Goal: Information Seeking & Learning: Learn about a topic

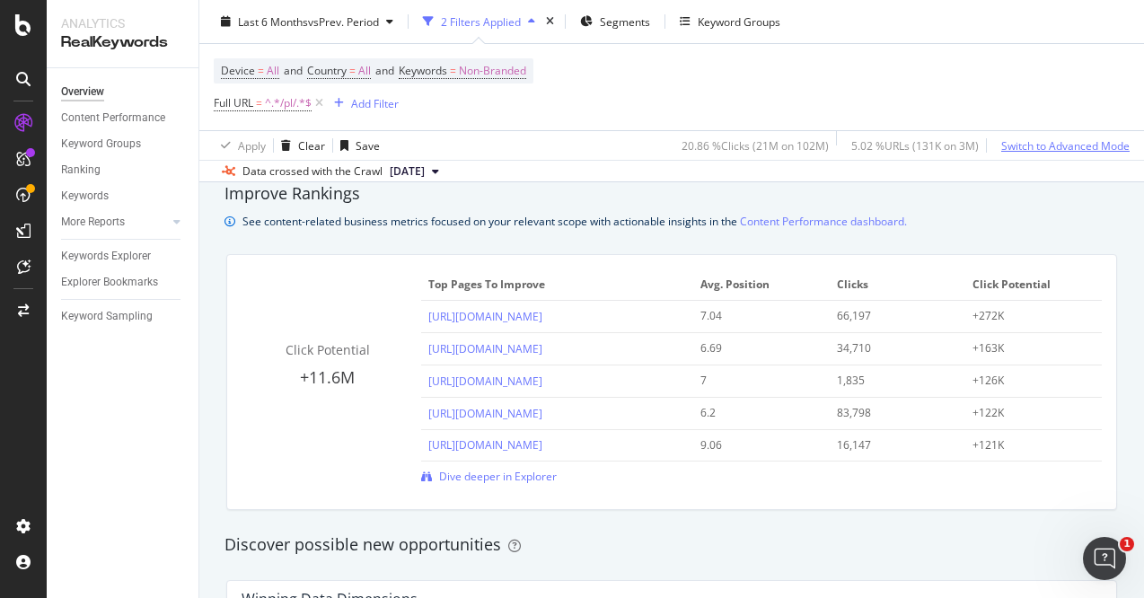
scroll to position [1227, 0]
click at [466, 477] on span "Dive deeper in Explorer" at bounding box center [498, 475] width 118 height 15
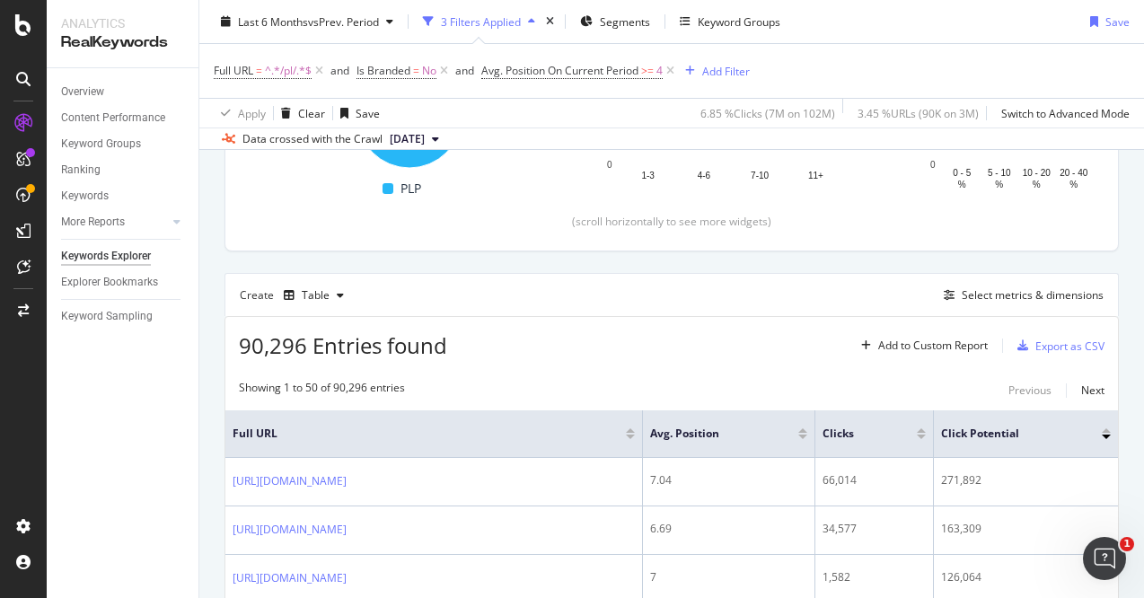
scroll to position [367, 0]
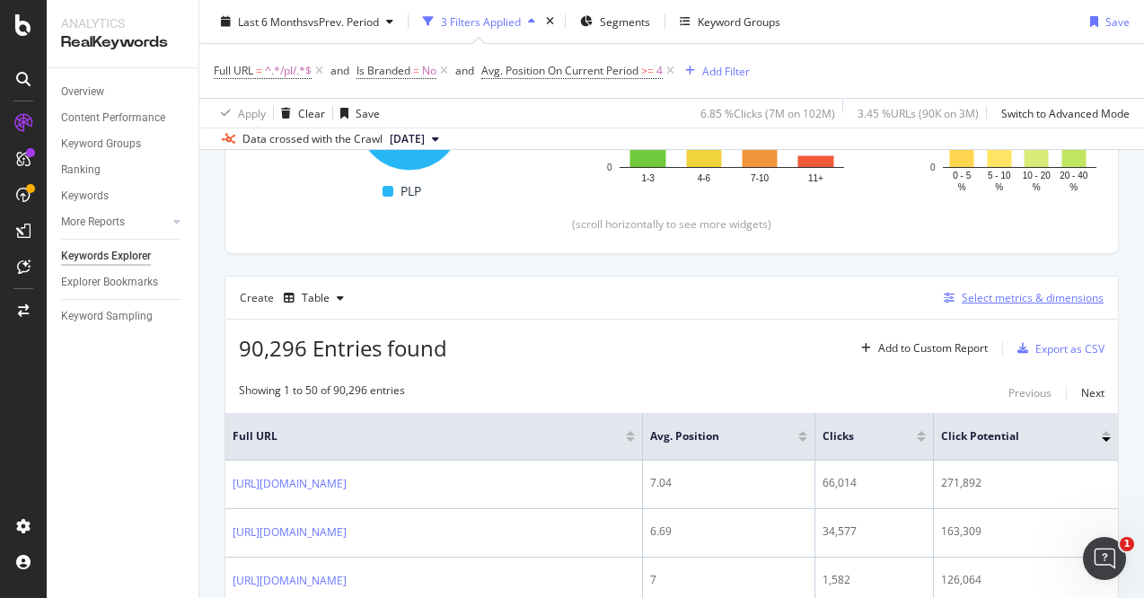
click at [973, 288] on div "Select metrics & dimensions" at bounding box center [1019, 298] width 167 height 20
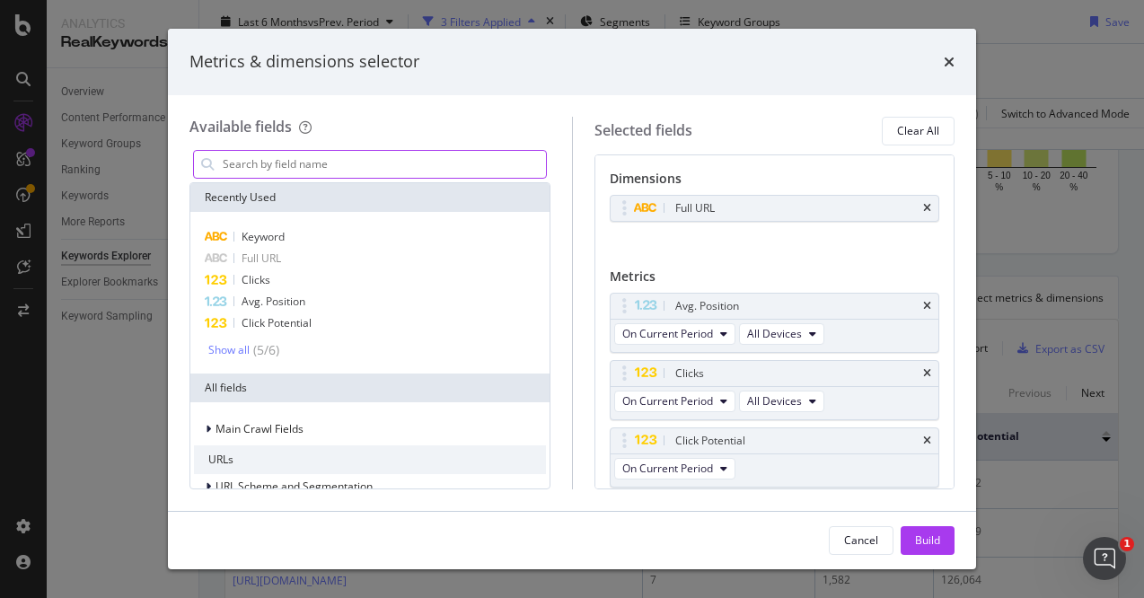
click at [252, 177] on input "modal" at bounding box center [383, 164] width 325 height 27
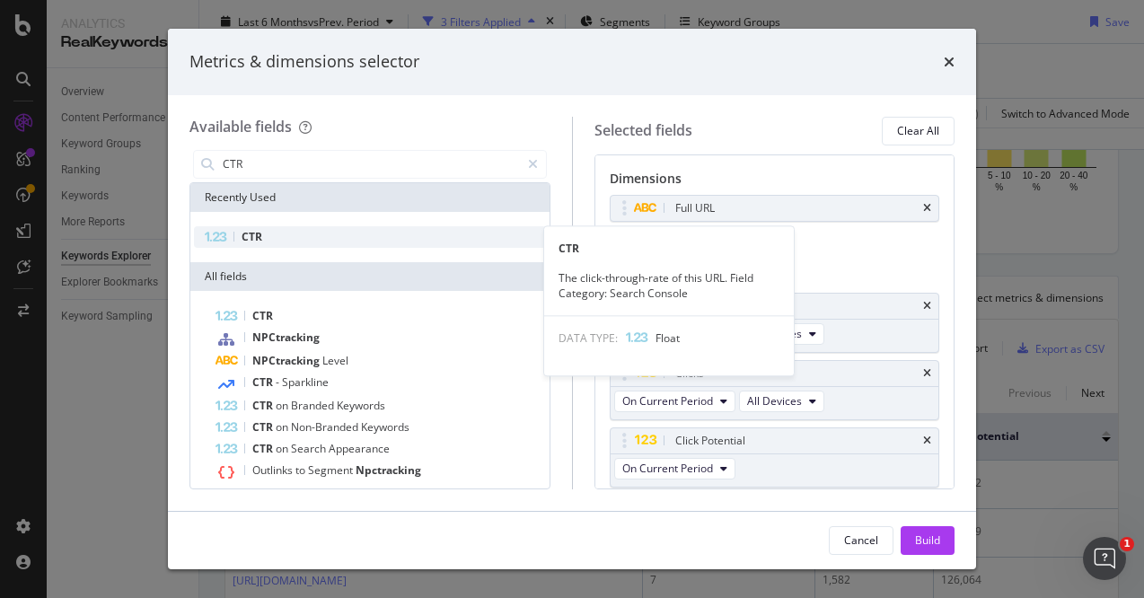
type input "CTR"
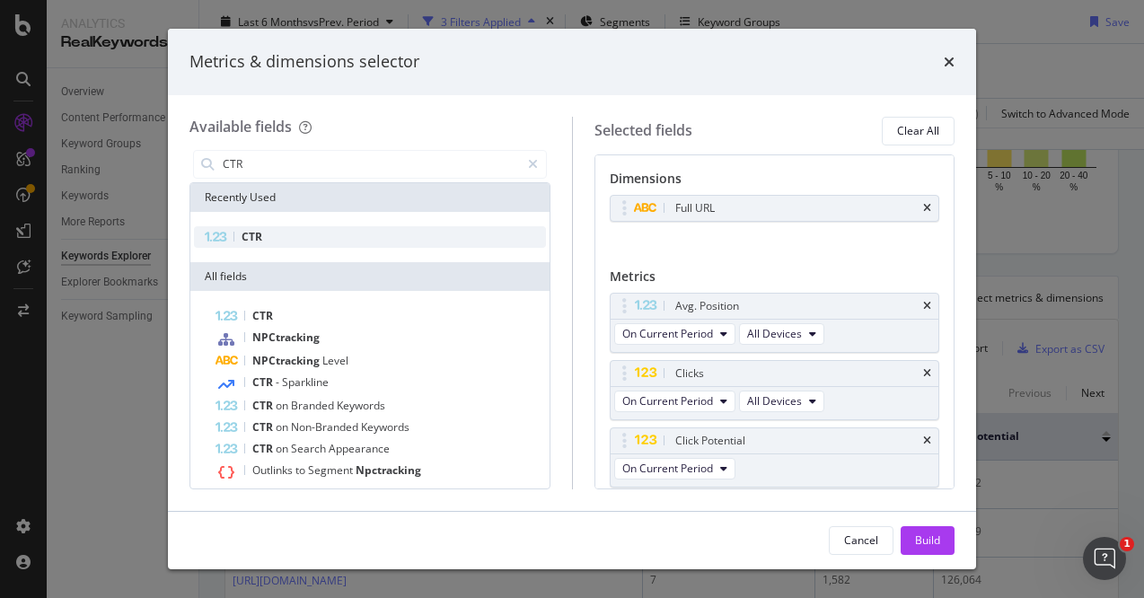
click at [261, 242] on div "CTR" at bounding box center [370, 237] width 352 height 22
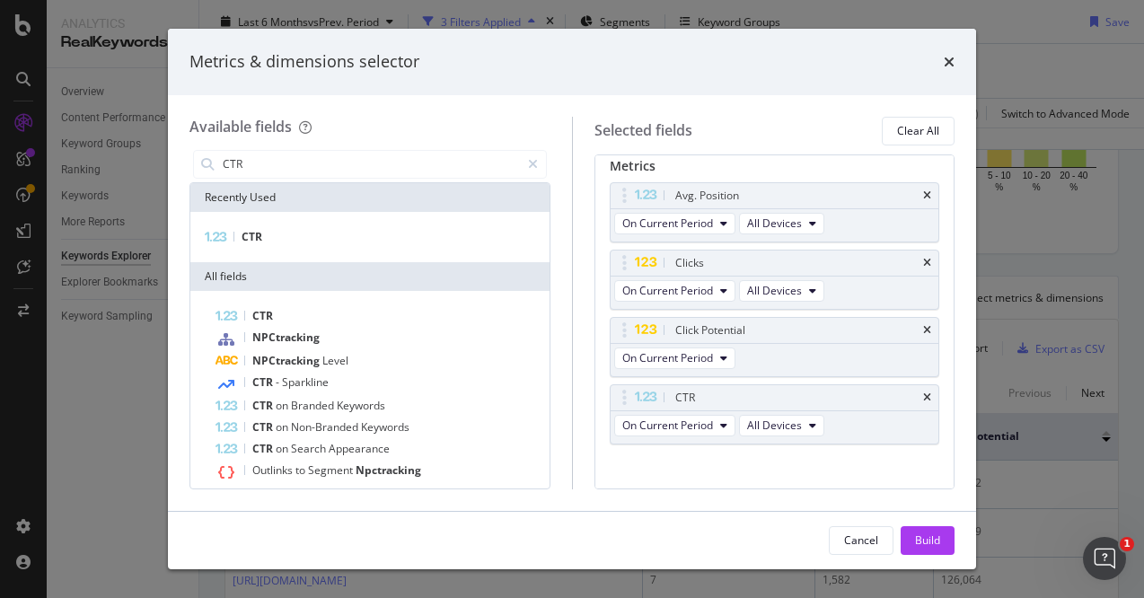
scroll to position [121, 0]
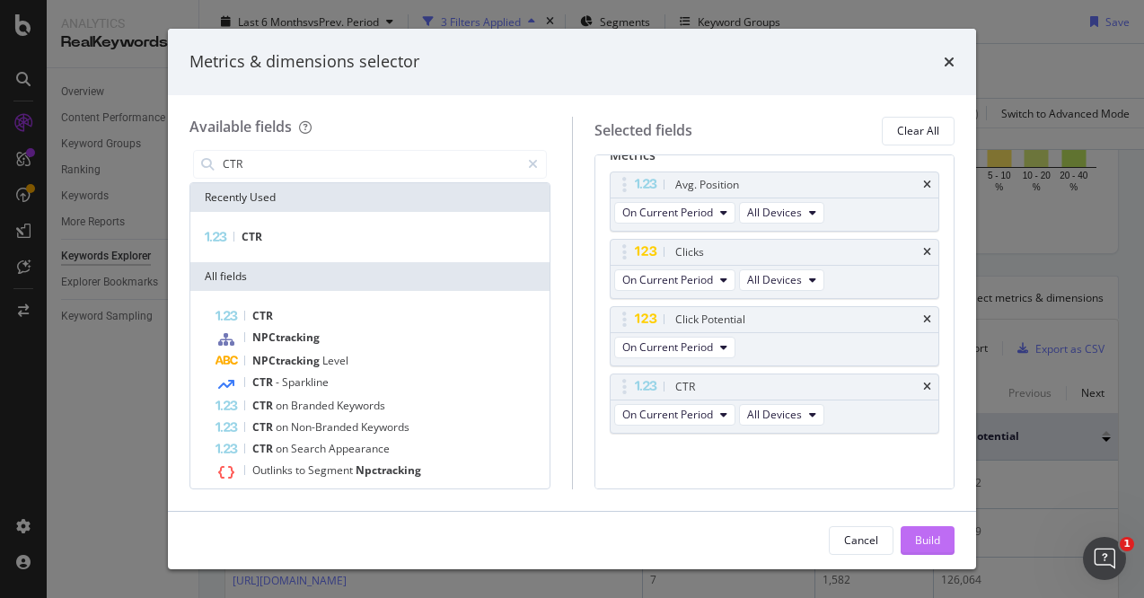
click at [920, 543] on div "Build" at bounding box center [927, 539] width 25 height 15
